Goal: Information Seeking & Learning: Learn about a topic

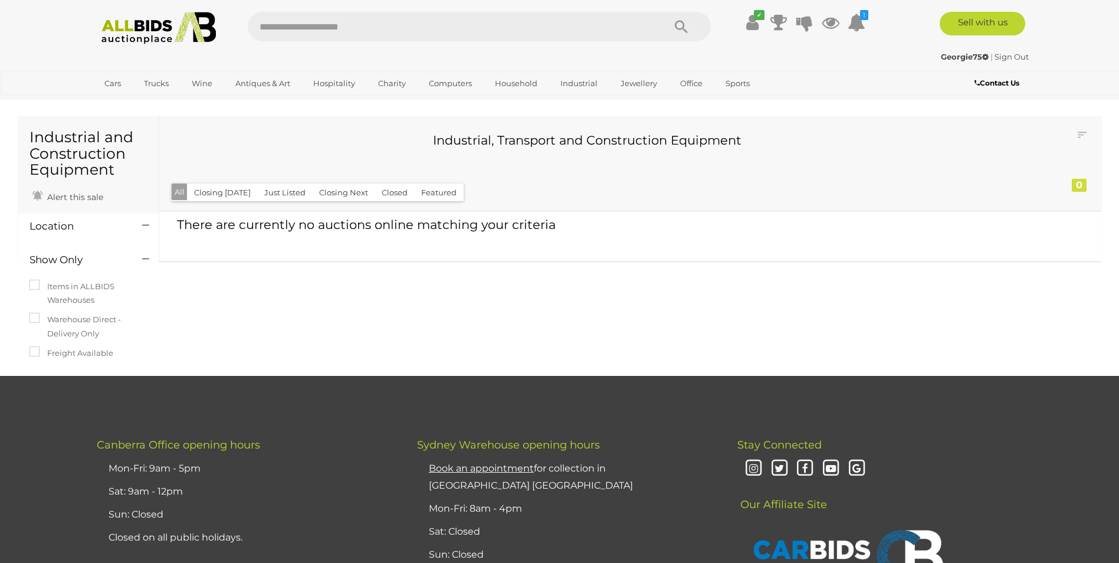
click at [139, 33] on img at bounding box center [159, 28] width 128 height 32
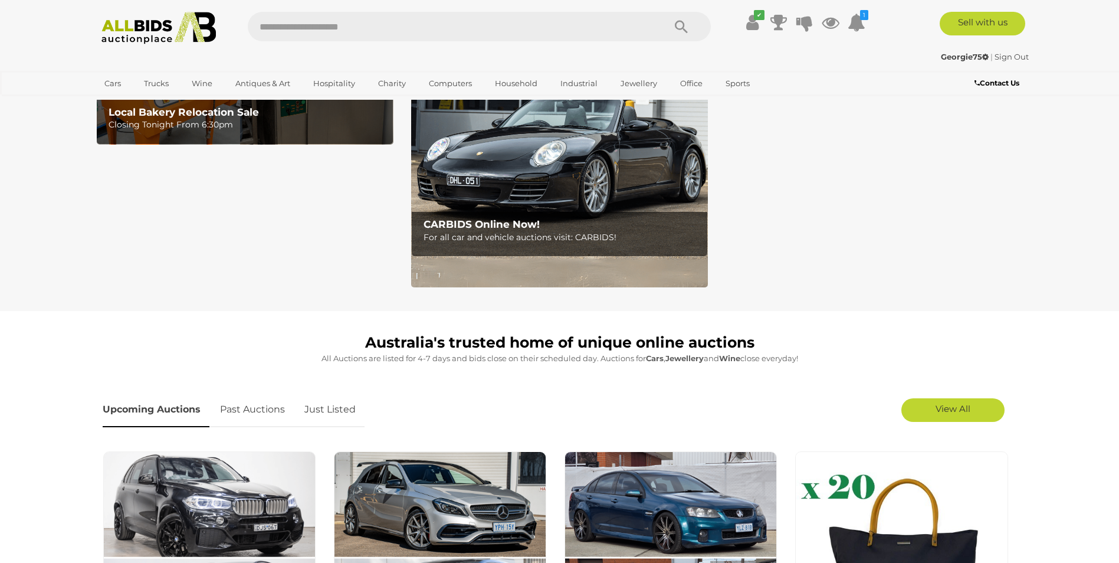
scroll to position [177, 0]
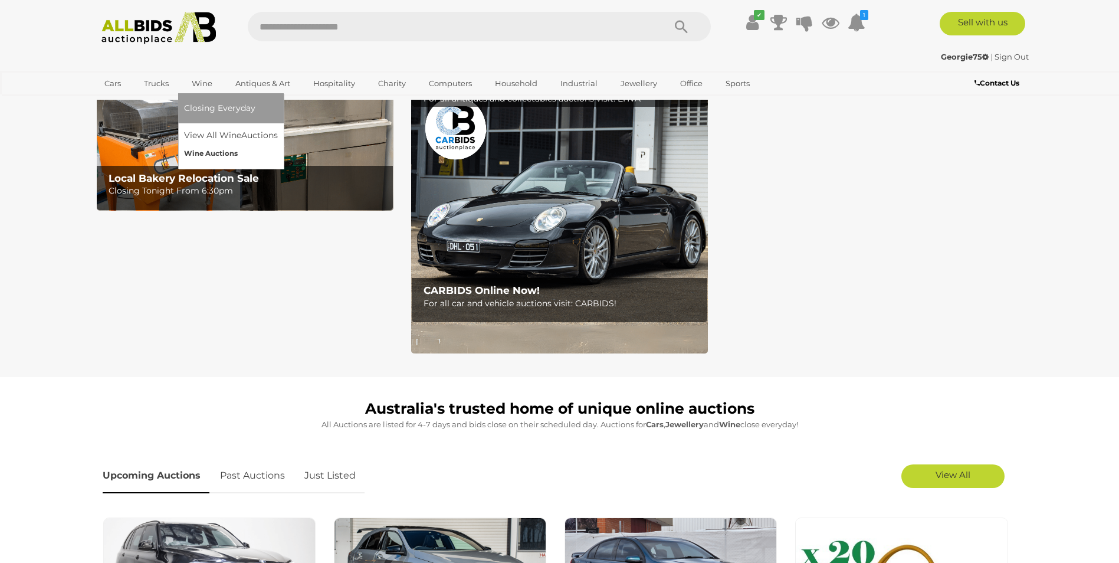
click at [221, 153] on link "Wine Auctions" at bounding box center [231, 153] width 94 height 18
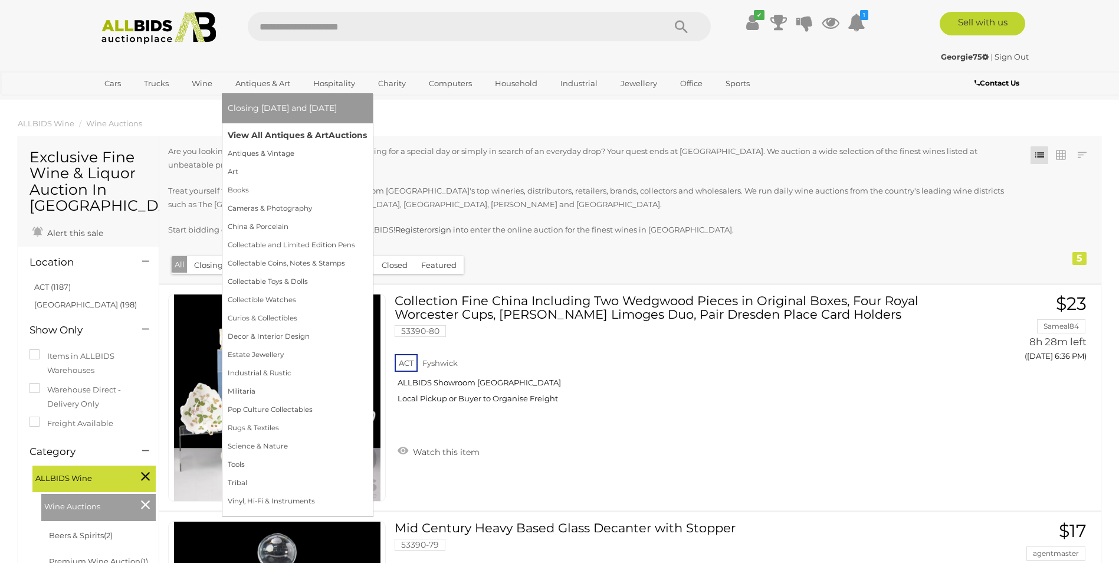
click at [272, 135] on link "View All Antiques & Art Auctions" at bounding box center [297, 135] width 139 height 18
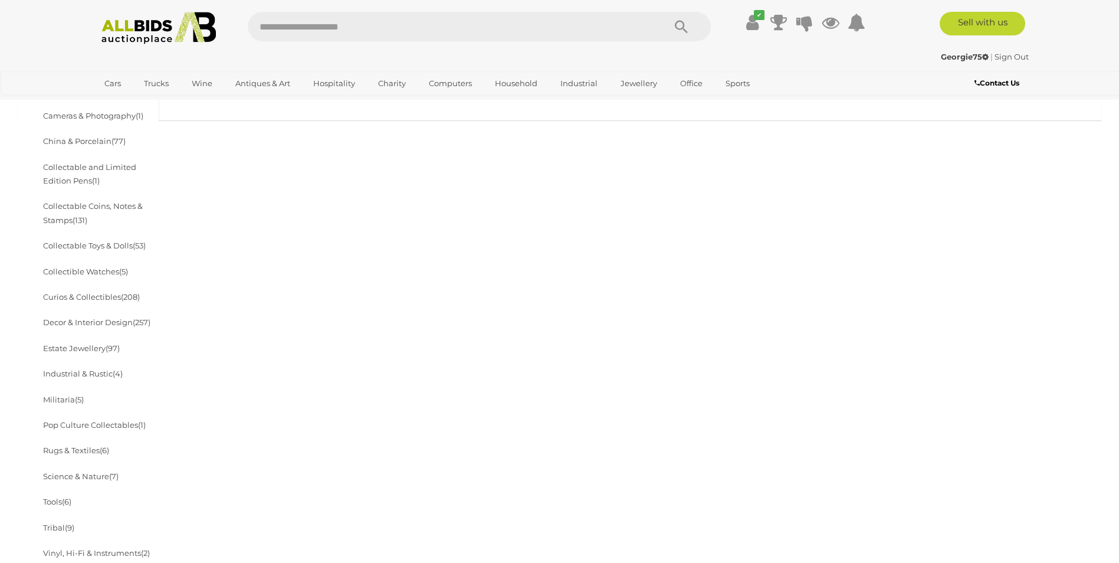
scroll to position [354, 0]
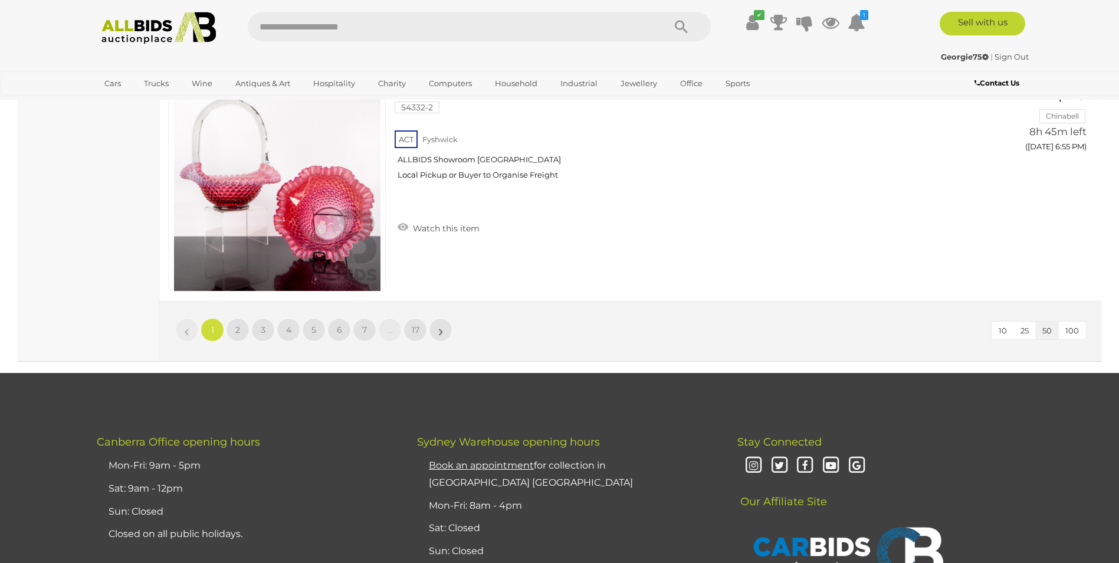
scroll to position [11345, 0]
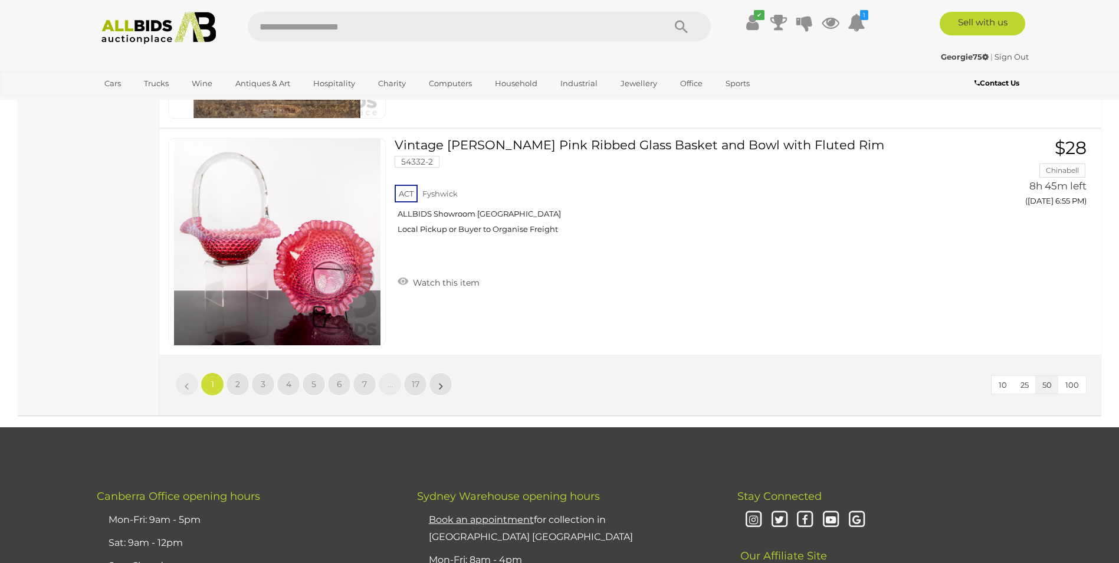
click at [1073, 383] on span "100" at bounding box center [1072, 384] width 14 height 9
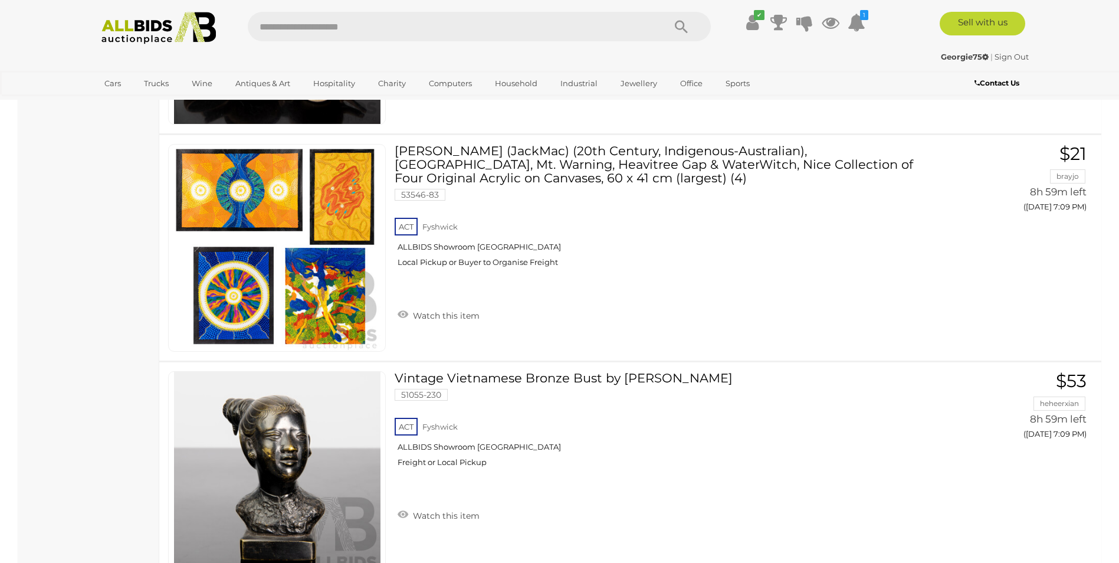
scroll to position [20673, 0]
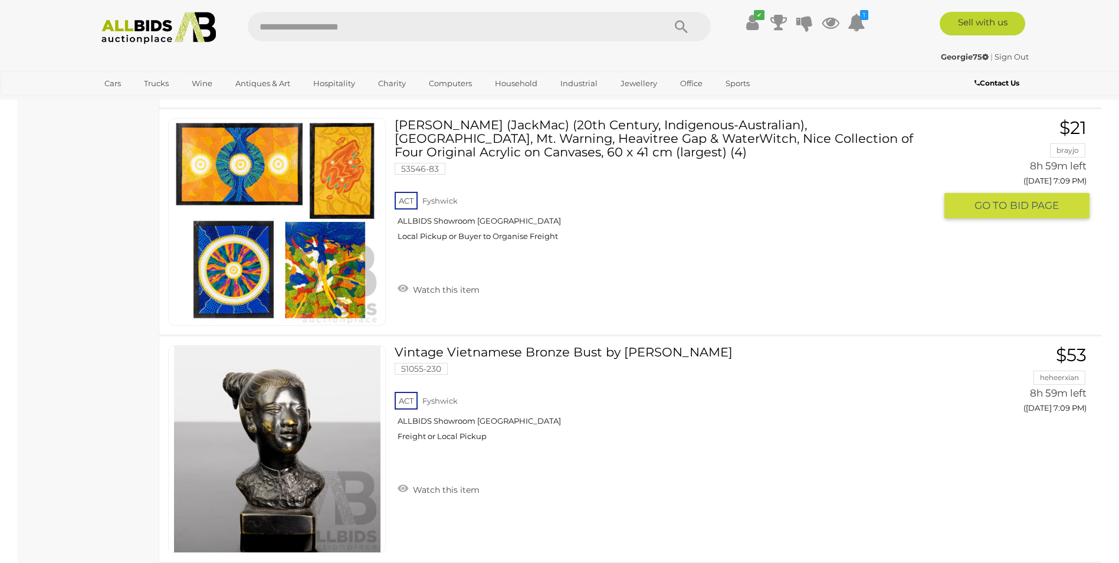
click at [270, 277] on img at bounding box center [277, 222] width 206 height 206
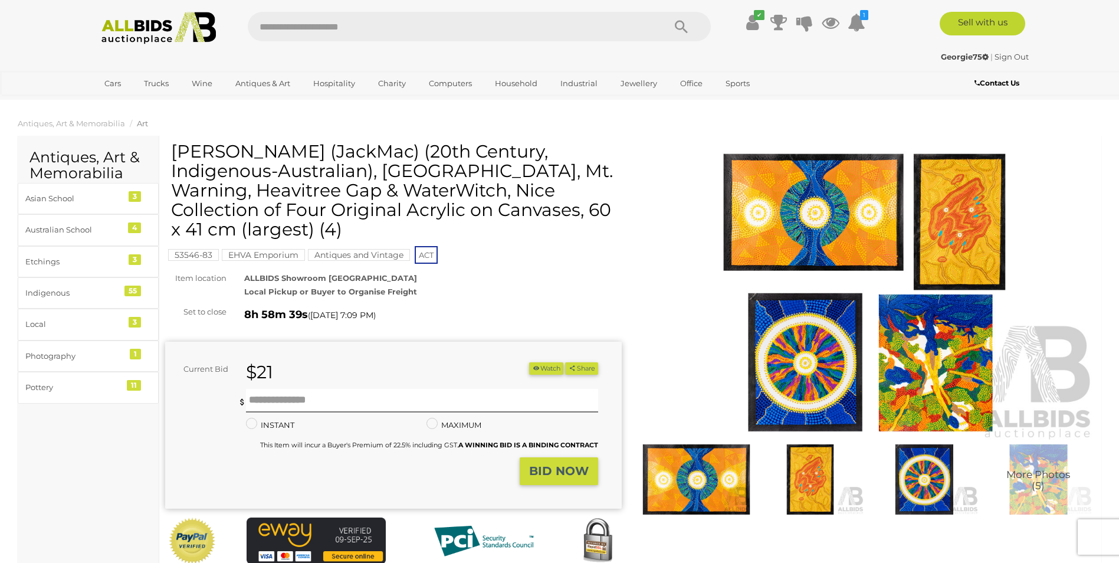
click at [813, 344] on img at bounding box center [867, 294] width 456 height 294
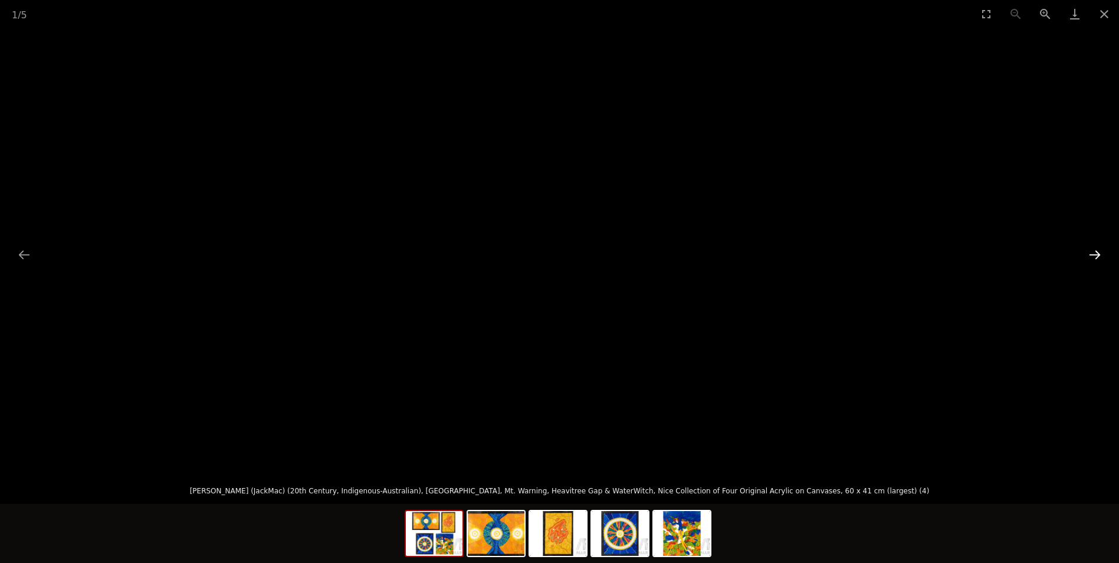
click at [1085, 251] on button "Next slide" at bounding box center [1094, 254] width 25 height 23
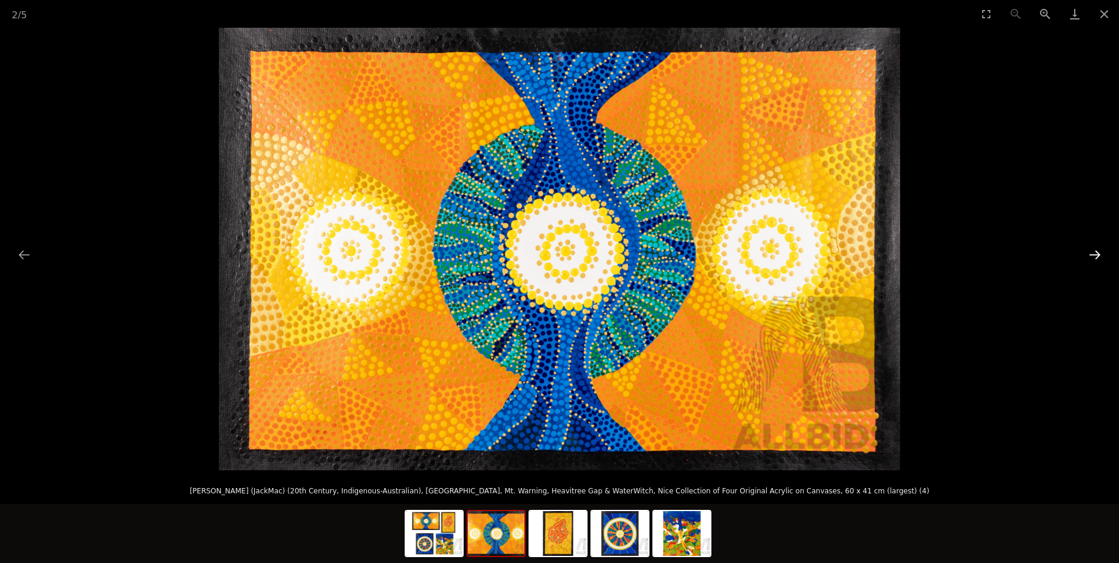
click at [1085, 251] on button "Next slide" at bounding box center [1094, 254] width 25 height 23
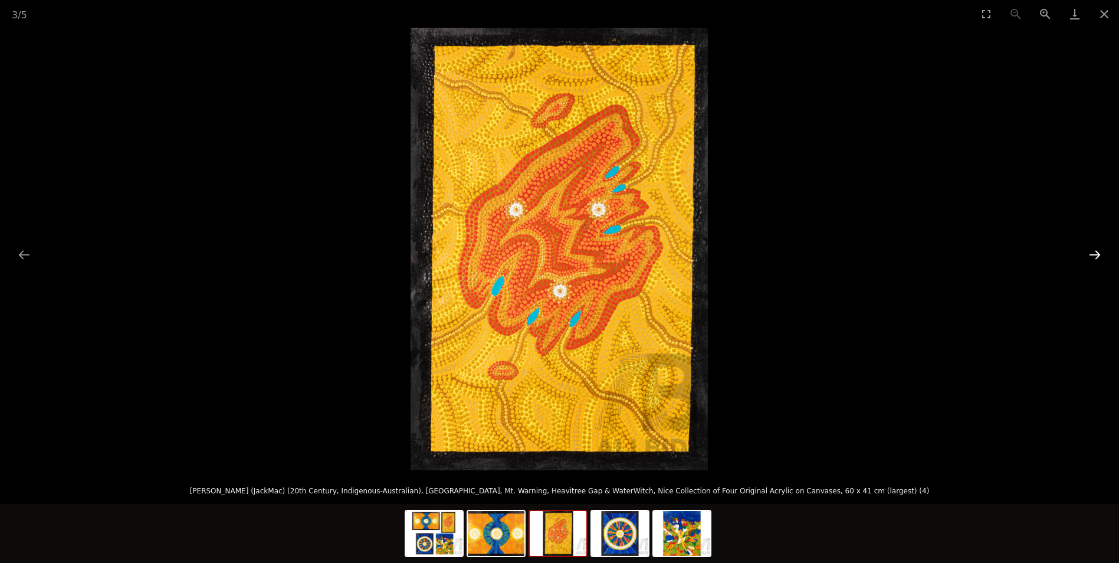
click at [1085, 251] on button "Next slide" at bounding box center [1094, 254] width 25 height 23
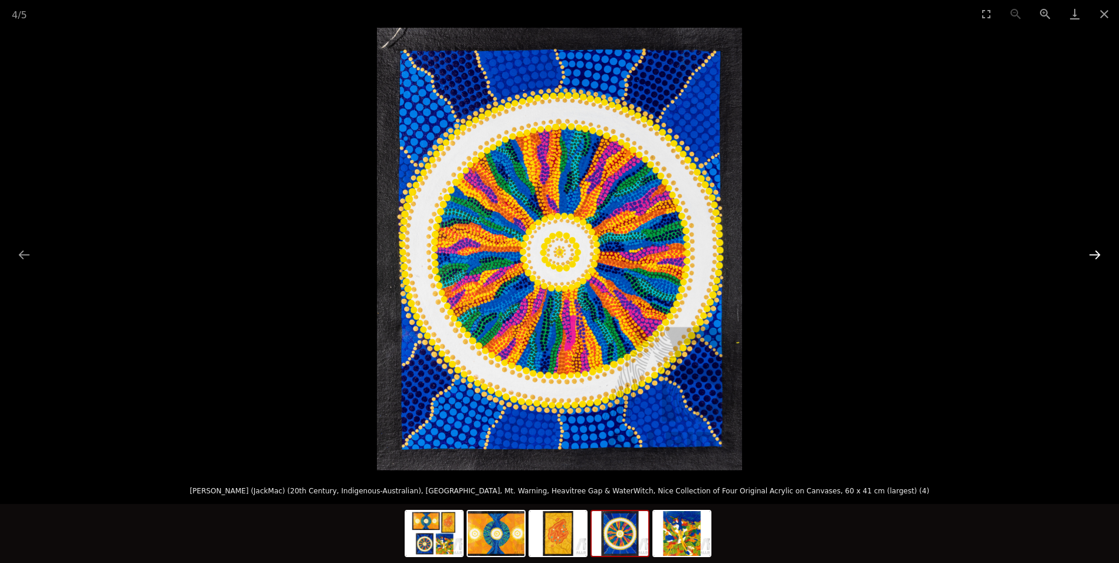
click at [1085, 251] on button "Next slide" at bounding box center [1094, 254] width 25 height 23
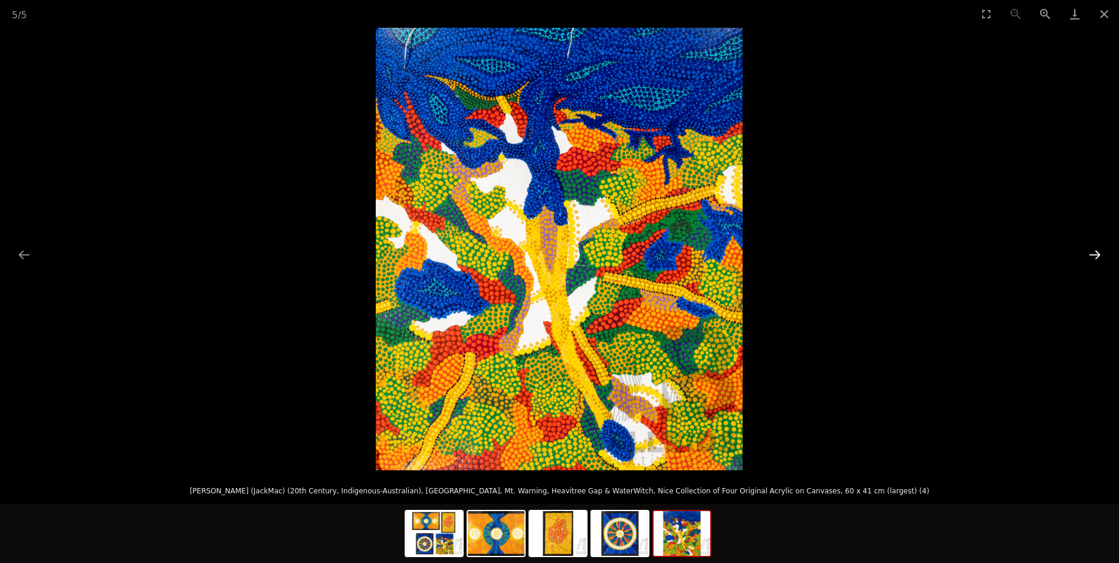
click at [1085, 251] on button "Next slide" at bounding box center [1094, 254] width 25 height 23
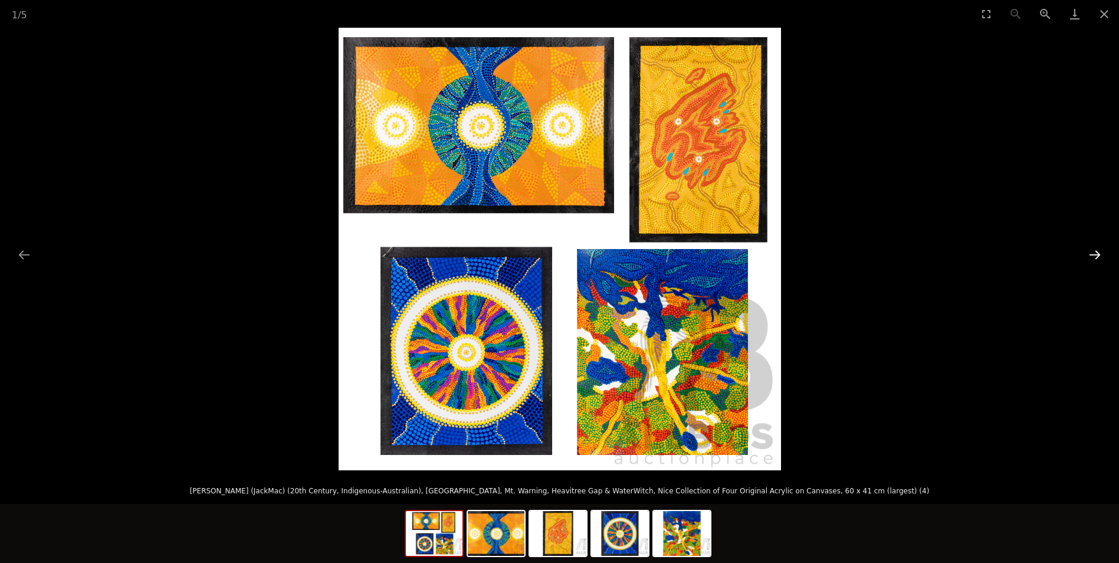
click at [1085, 251] on button "Next slide" at bounding box center [1094, 254] width 25 height 23
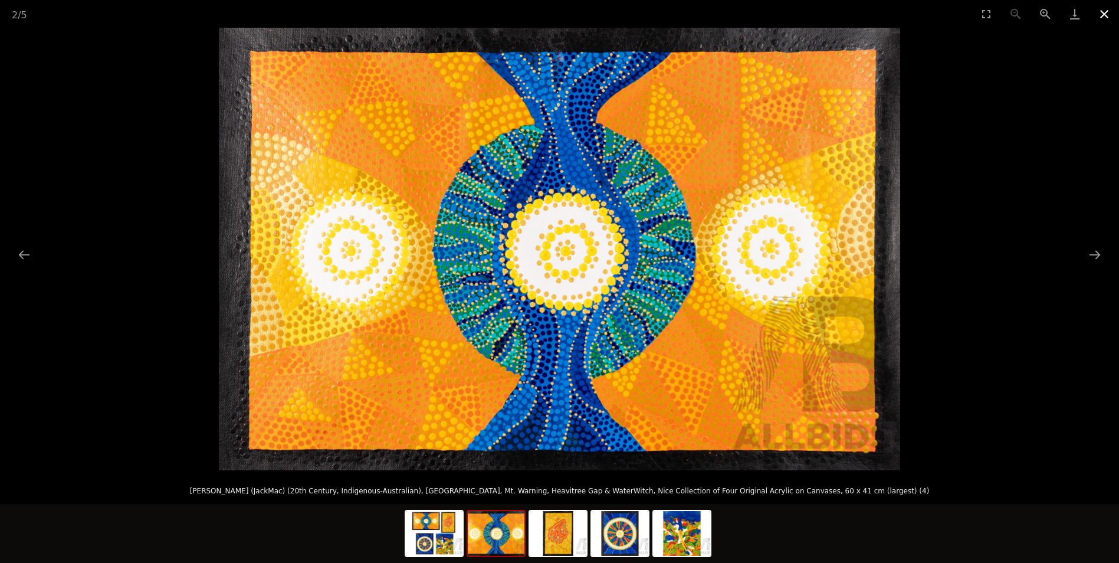
click at [1112, 13] on button "Close gallery" at bounding box center [1103, 14] width 29 height 28
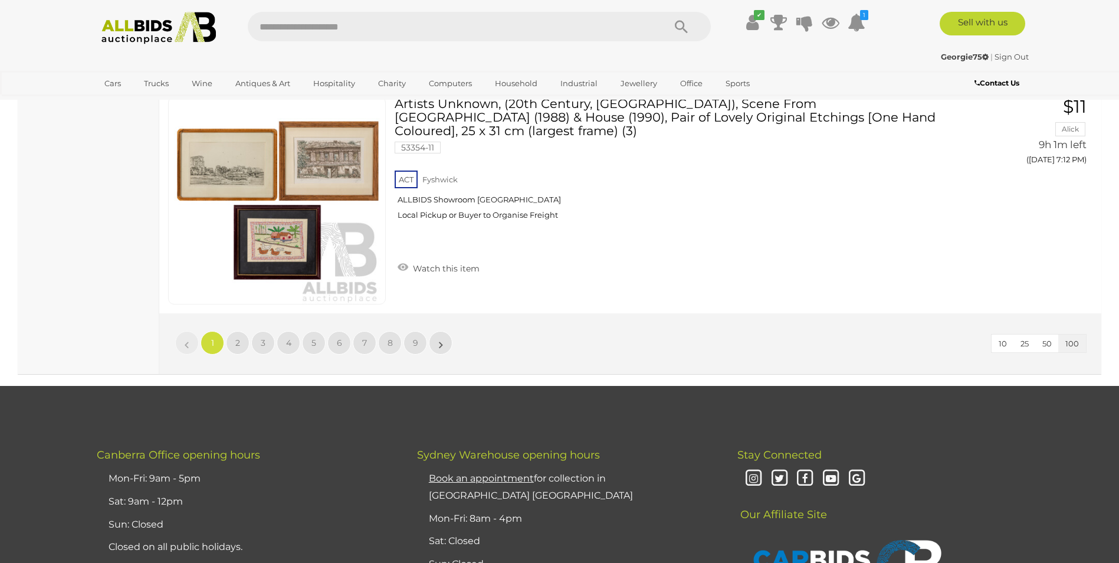
scroll to position [22630, 0]
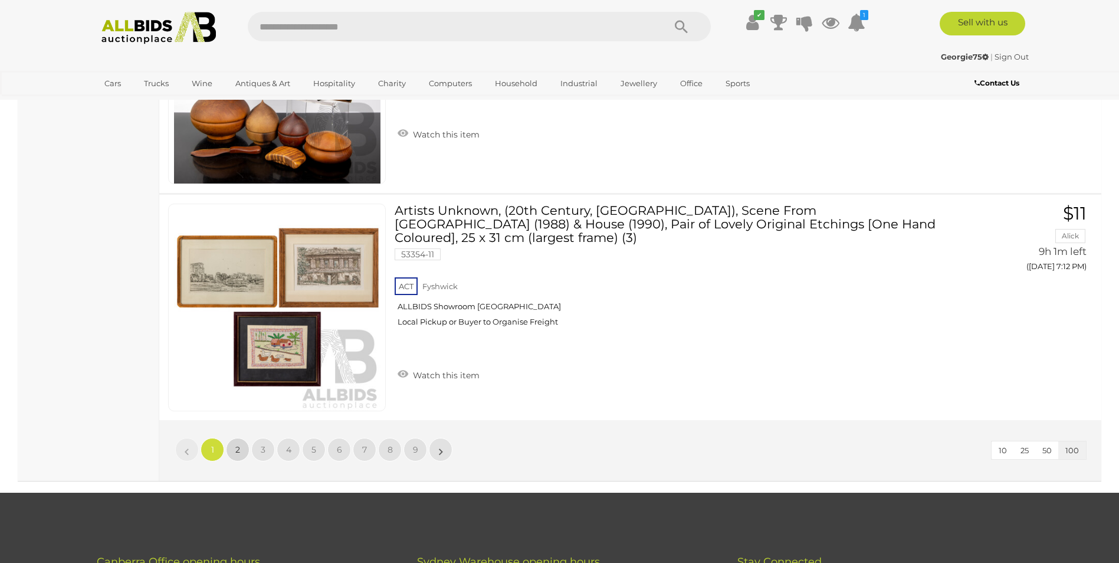
click at [237, 450] on span "2" at bounding box center [237, 449] width 5 height 11
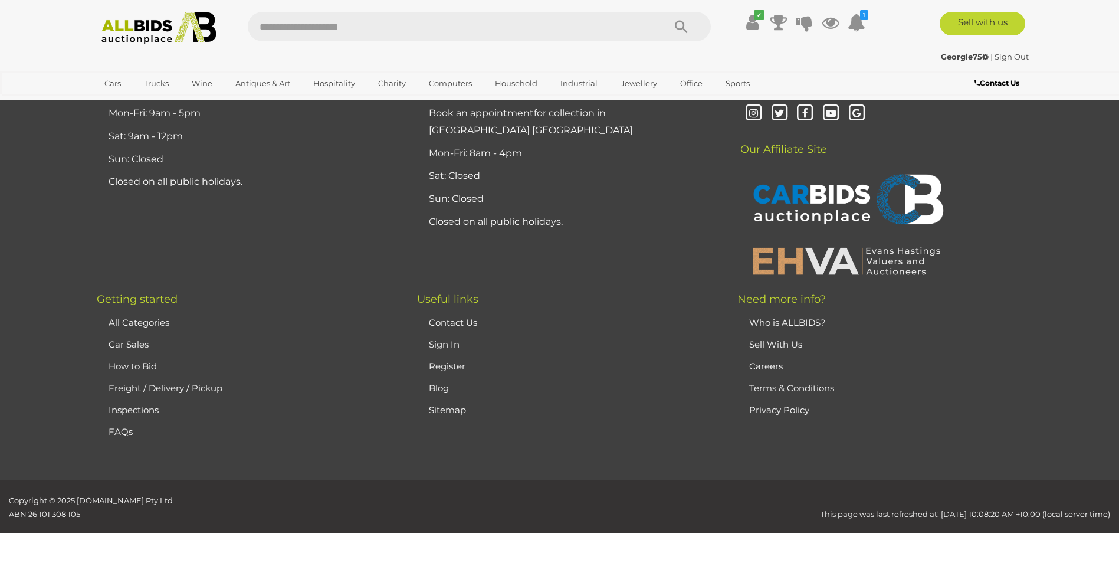
scroll to position [230, 0]
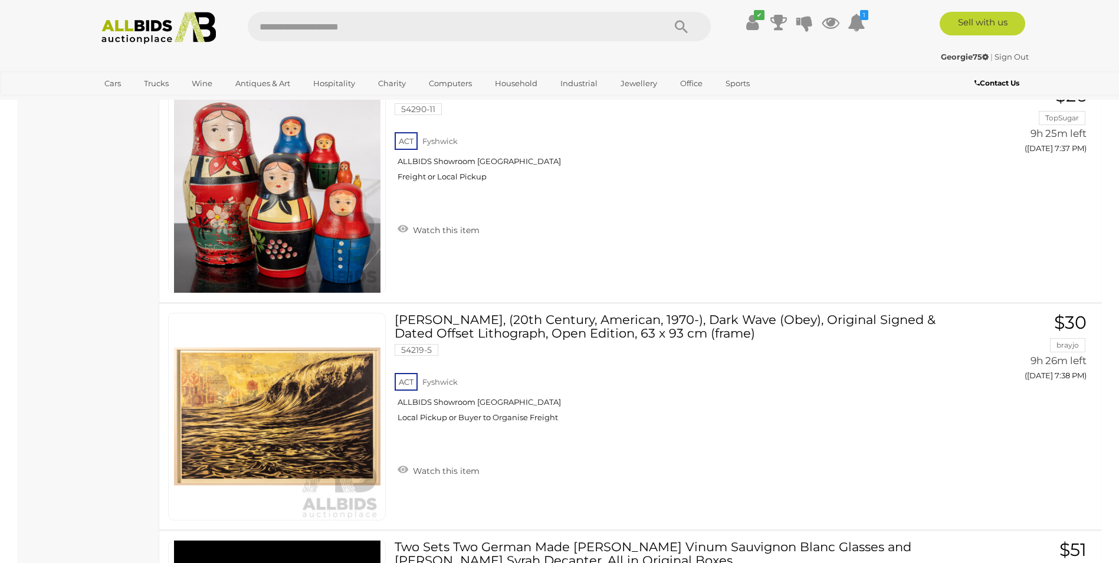
scroll to position [13694, 0]
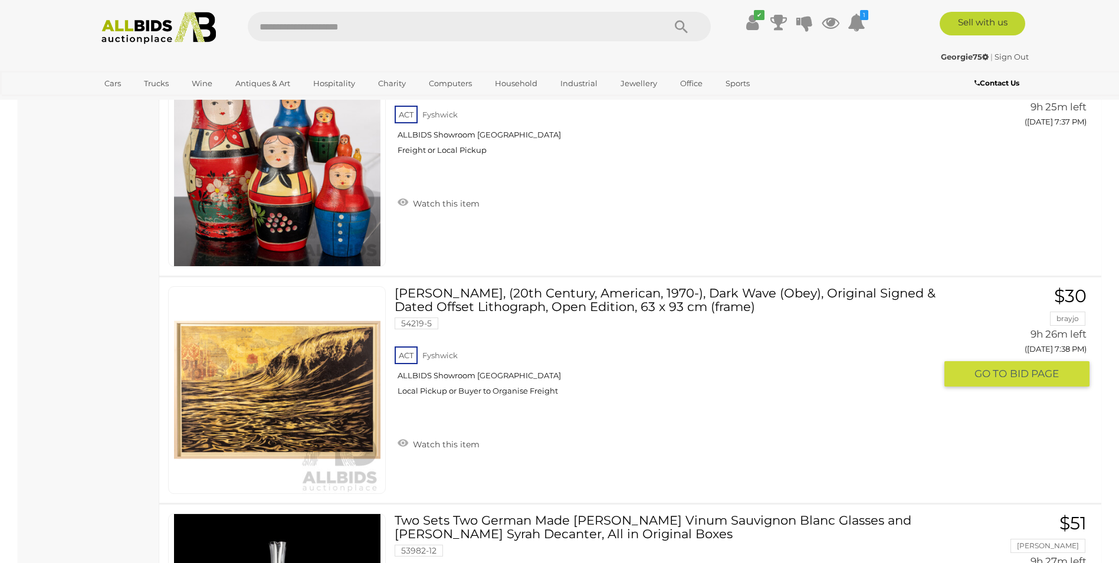
click at [310, 363] on link at bounding box center [277, 390] width 218 height 208
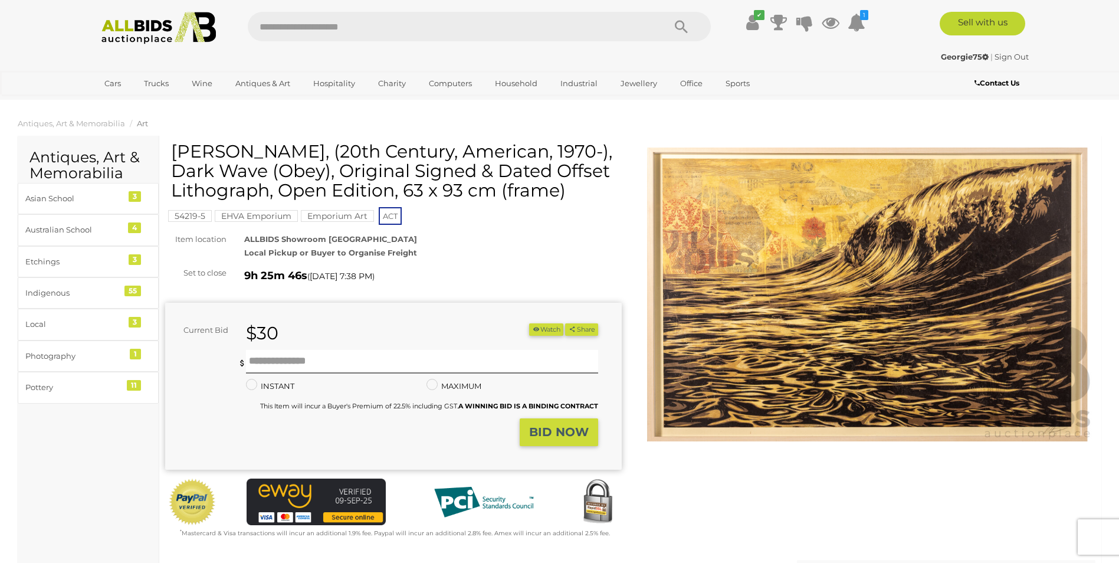
click at [924, 252] on img at bounding box center [867, 294] width 456 height 294
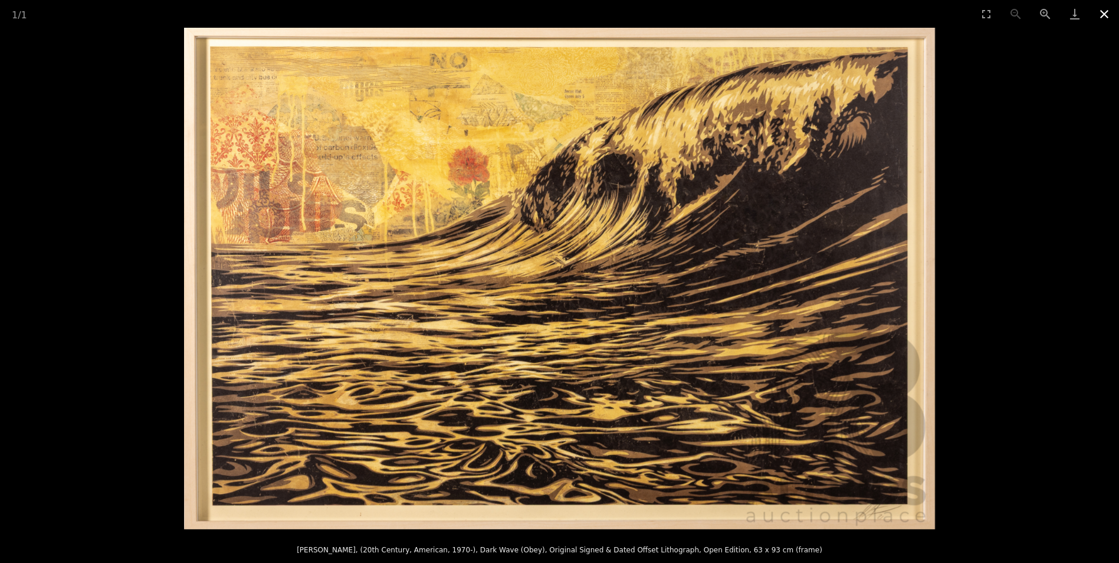
click at [1099, 17] on button "Close gallery" at bounding box center [1103, 14] width 29 height 28
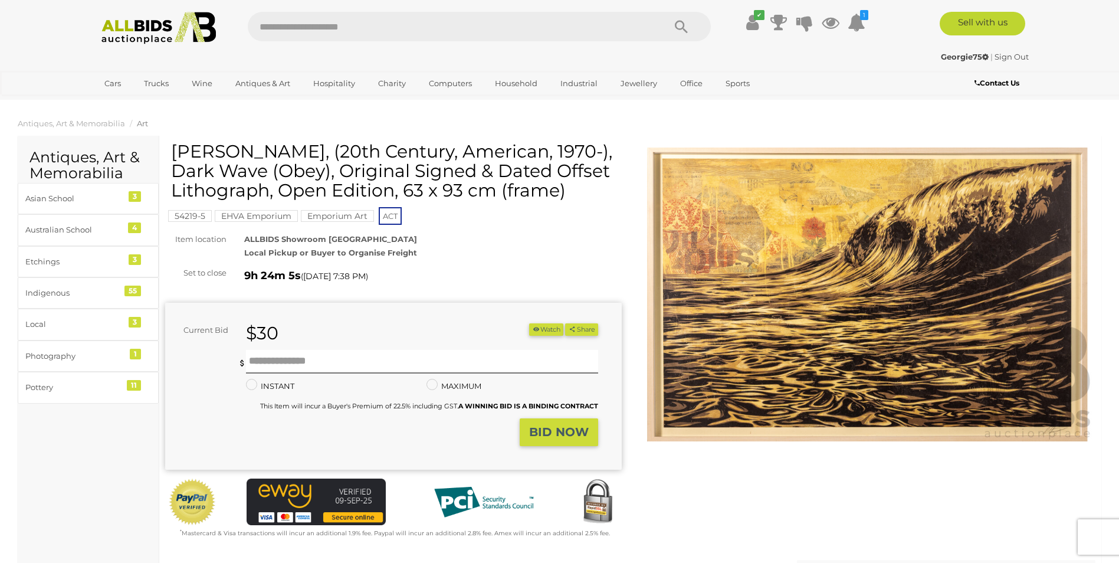
click at [909, 373] on img at bounding box center [867, 294] width 456 height 294
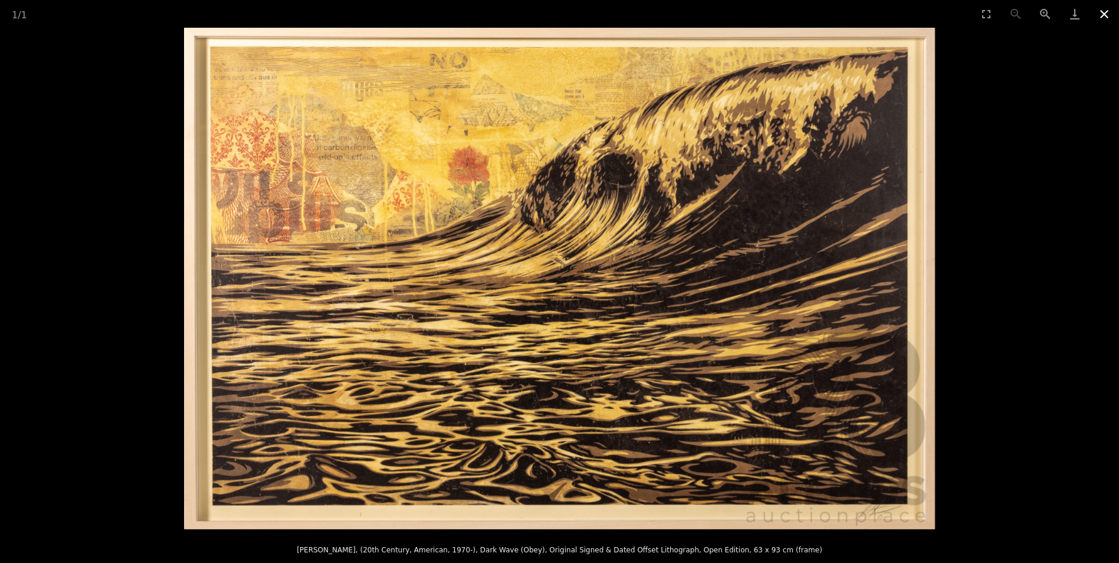
click at [1109, 15] on button "Close gallery" at bounding box center [1103, 14] width 29 height 28
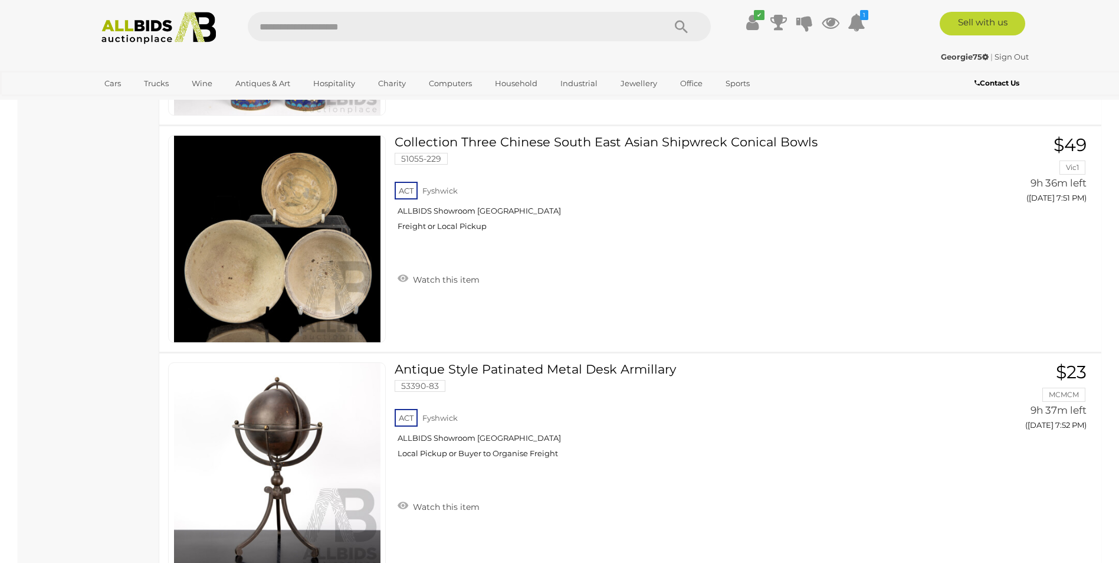
scroll to position [16445, 0]
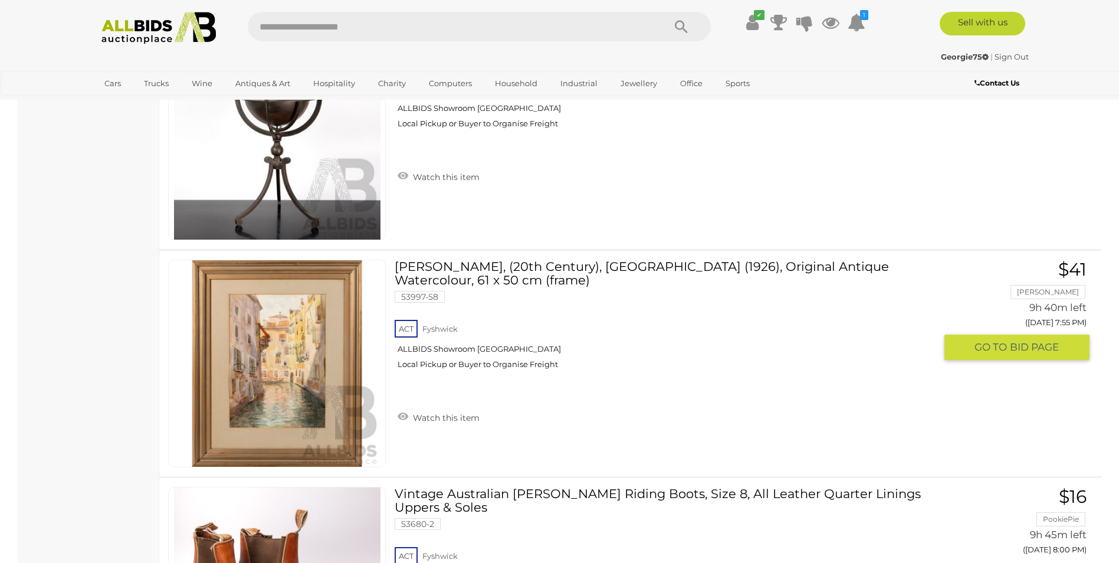
click at [313, 383] on img at bounding box center [277, 363] width 206 height 206
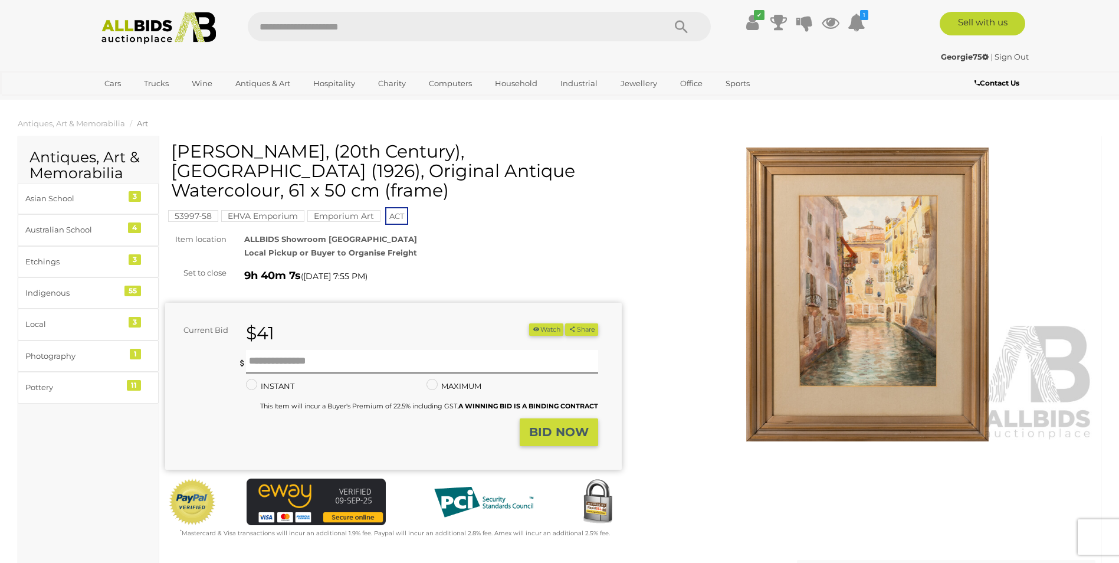
click at [883, 340] on img at bounding box center [867, 294] width 456 height 294
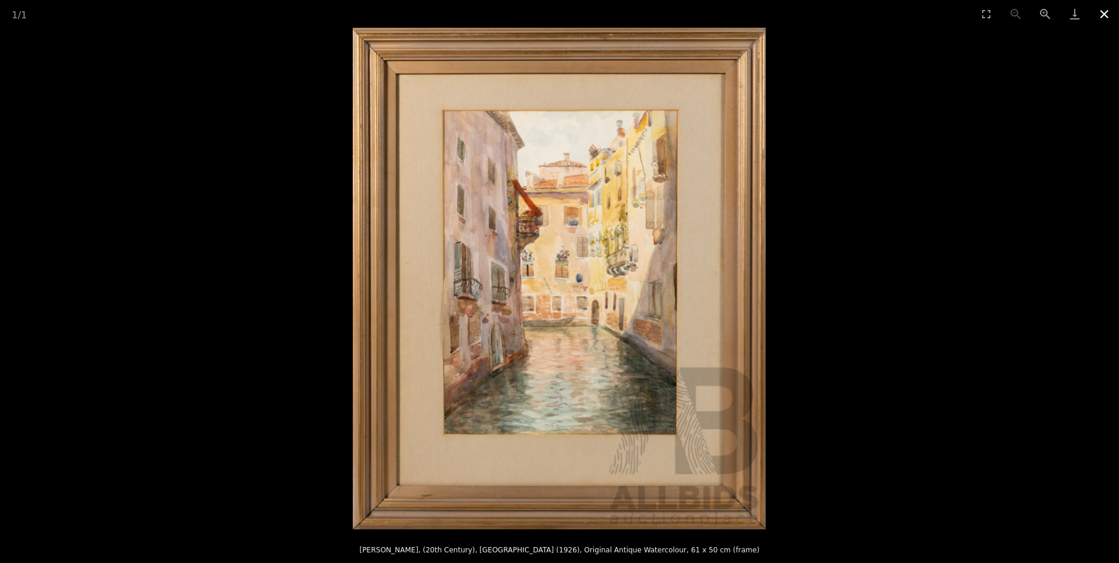
click at [1110, 17] on button "Close gallery" at bounding box center [1103, 14] width 29 height 28
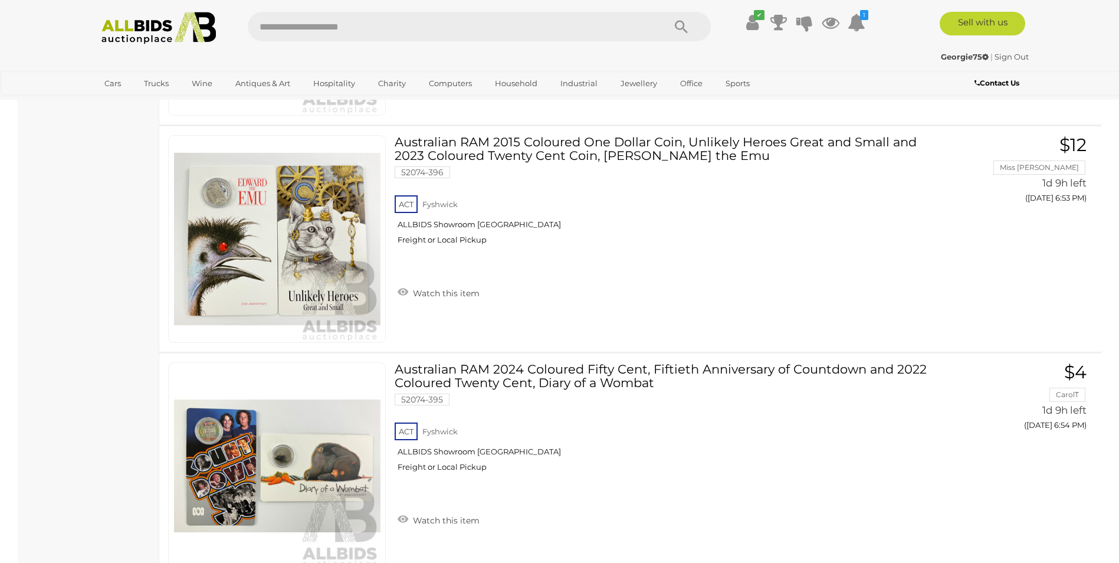
scroll to position [22602, 0]
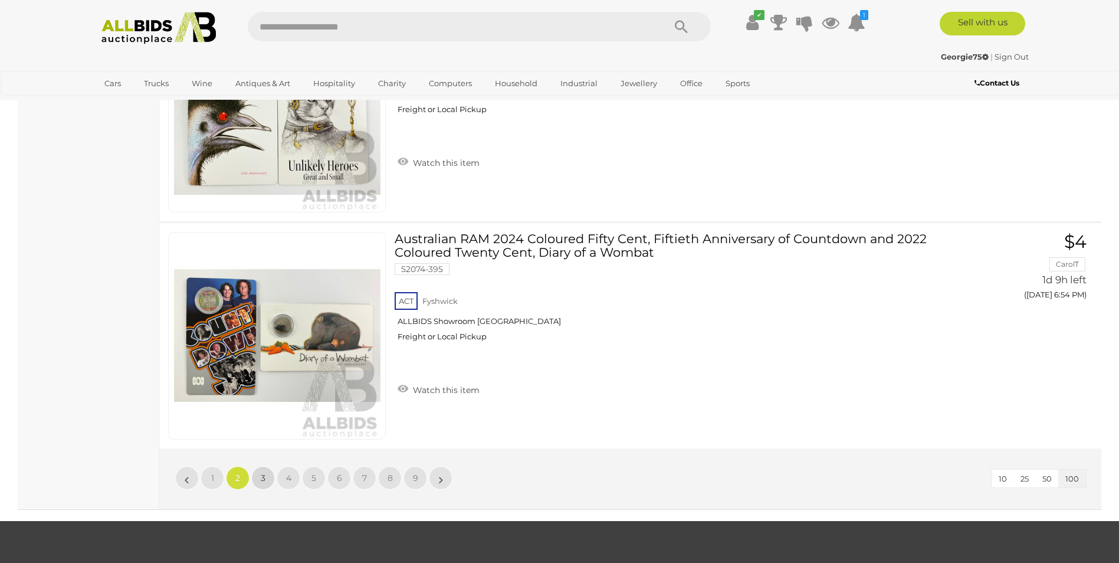
click at [261, 482] on span "3" at bounding box center [263, 477] width 5 height 11
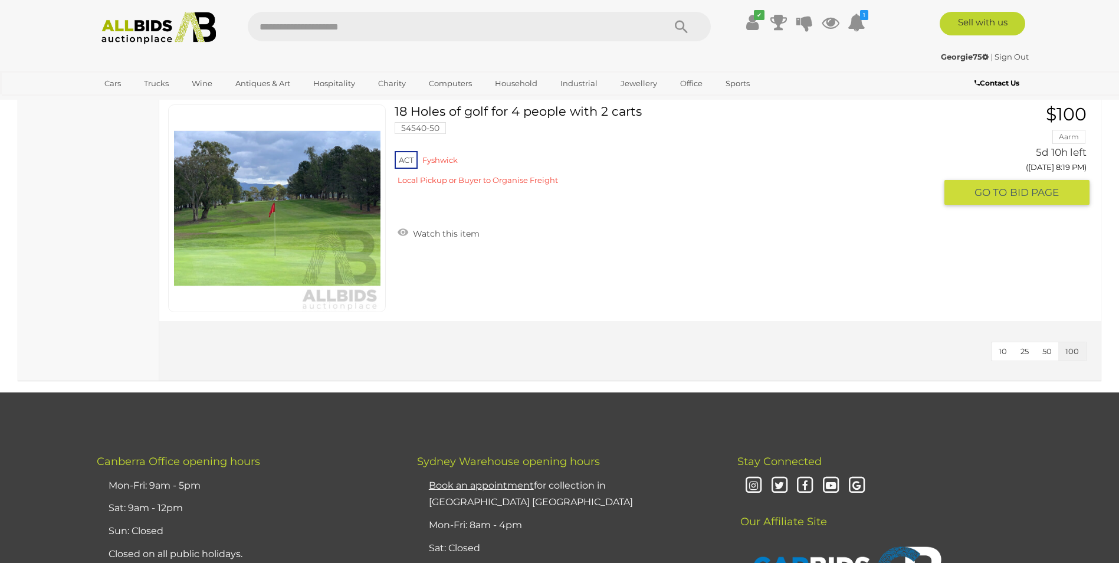
scroll to position [1769, 0]
